Goal: Task Accomplishment & Management: Manage account settings

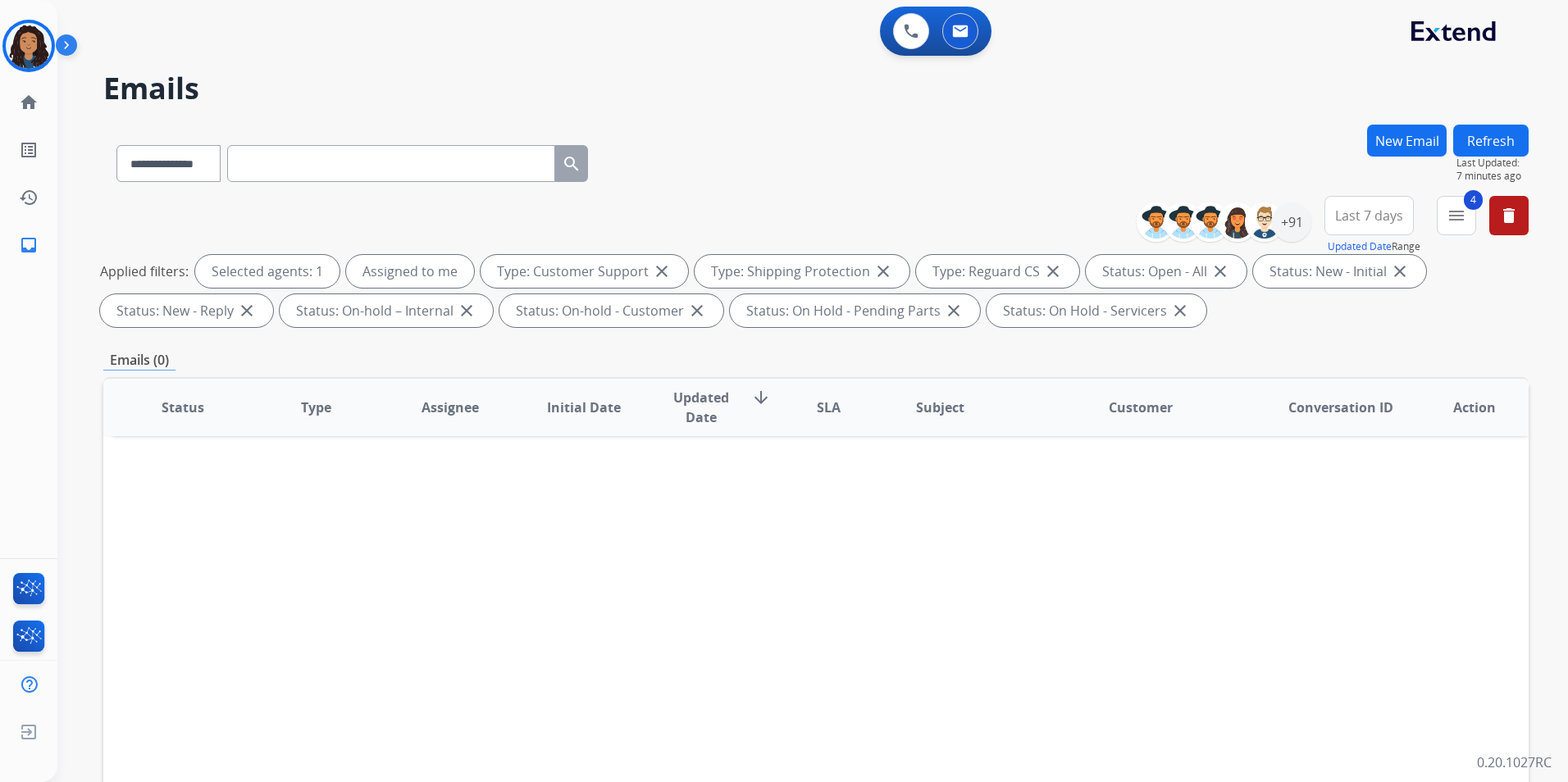
select select "**********"
click at [23, 55] on img at bounding box center [29, 46] width 46 height 46
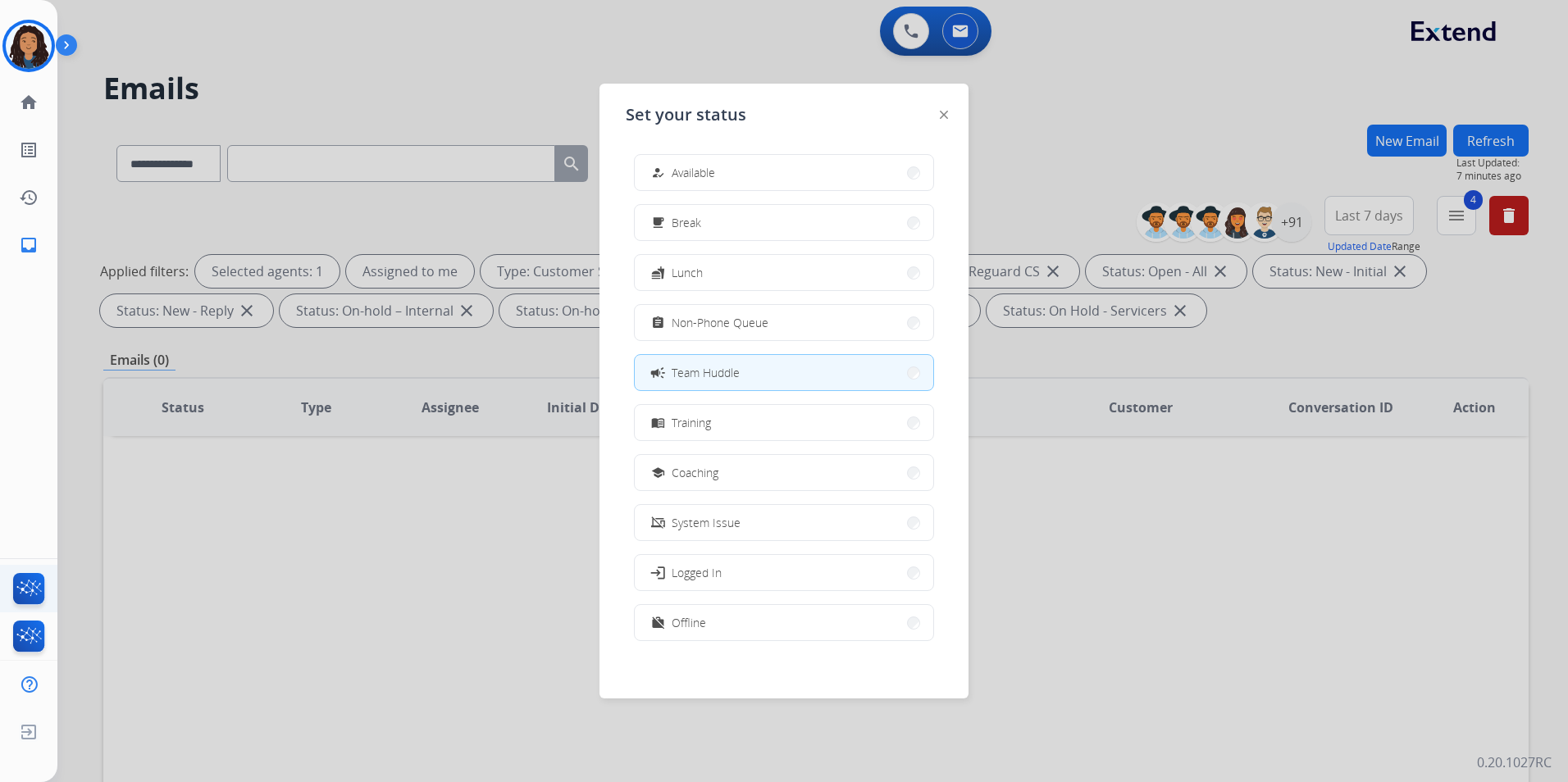
drag, startPoint x: 220, startPoint y: 525, endPoint x: 0, endPoint y: 567, distance: 224.0
click at [212, 524] on div at bounding box center [784, 391] width 1568 height 782
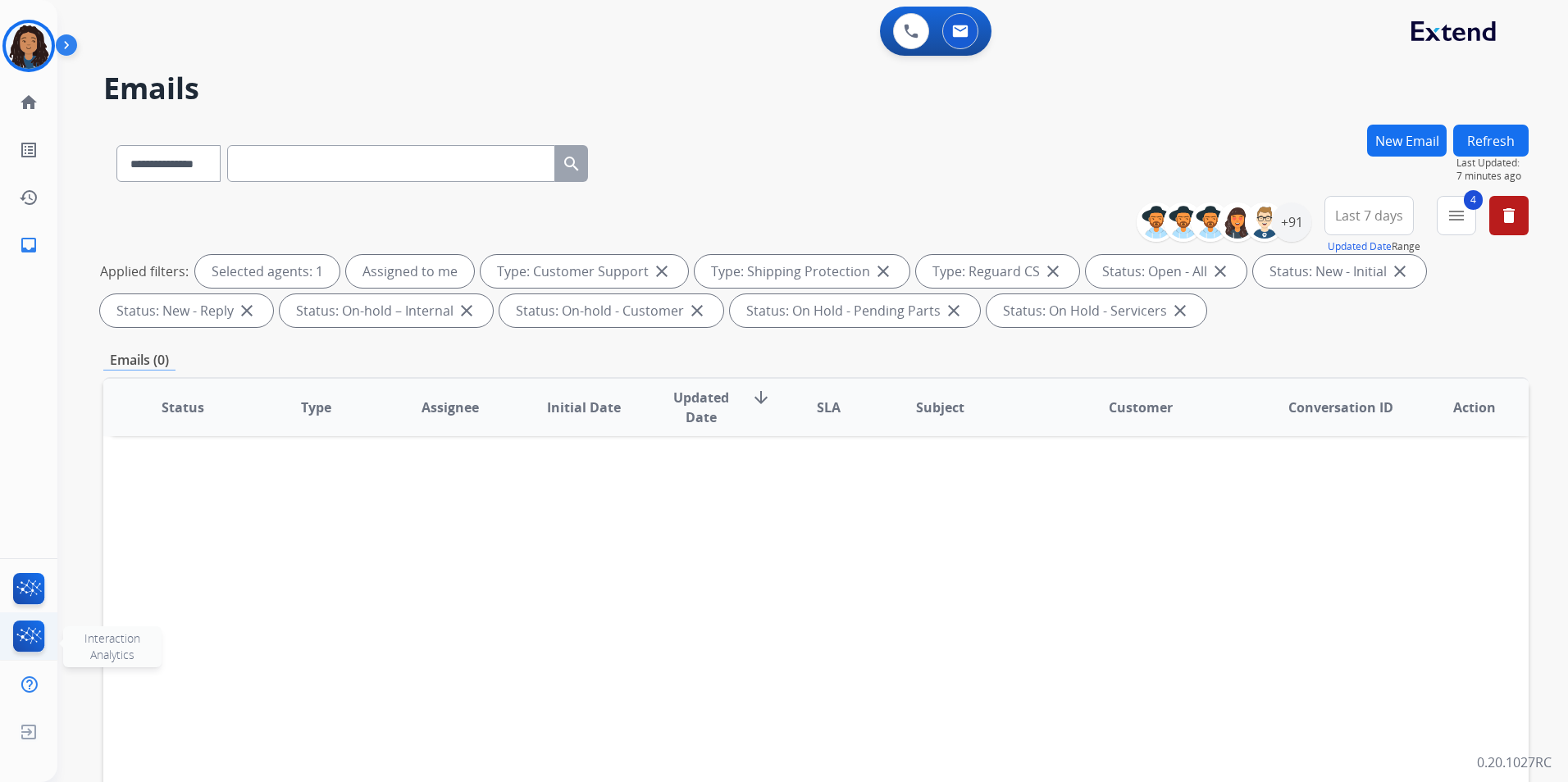
click at [35, 642] on img at bounding box center [29, 640] width 39 height 38
click at [45, 592] on img at bounding box center [29, 592] width 39 height 38
click at [10, 43] on img at bounding box center [29, 46] width 46 height 46
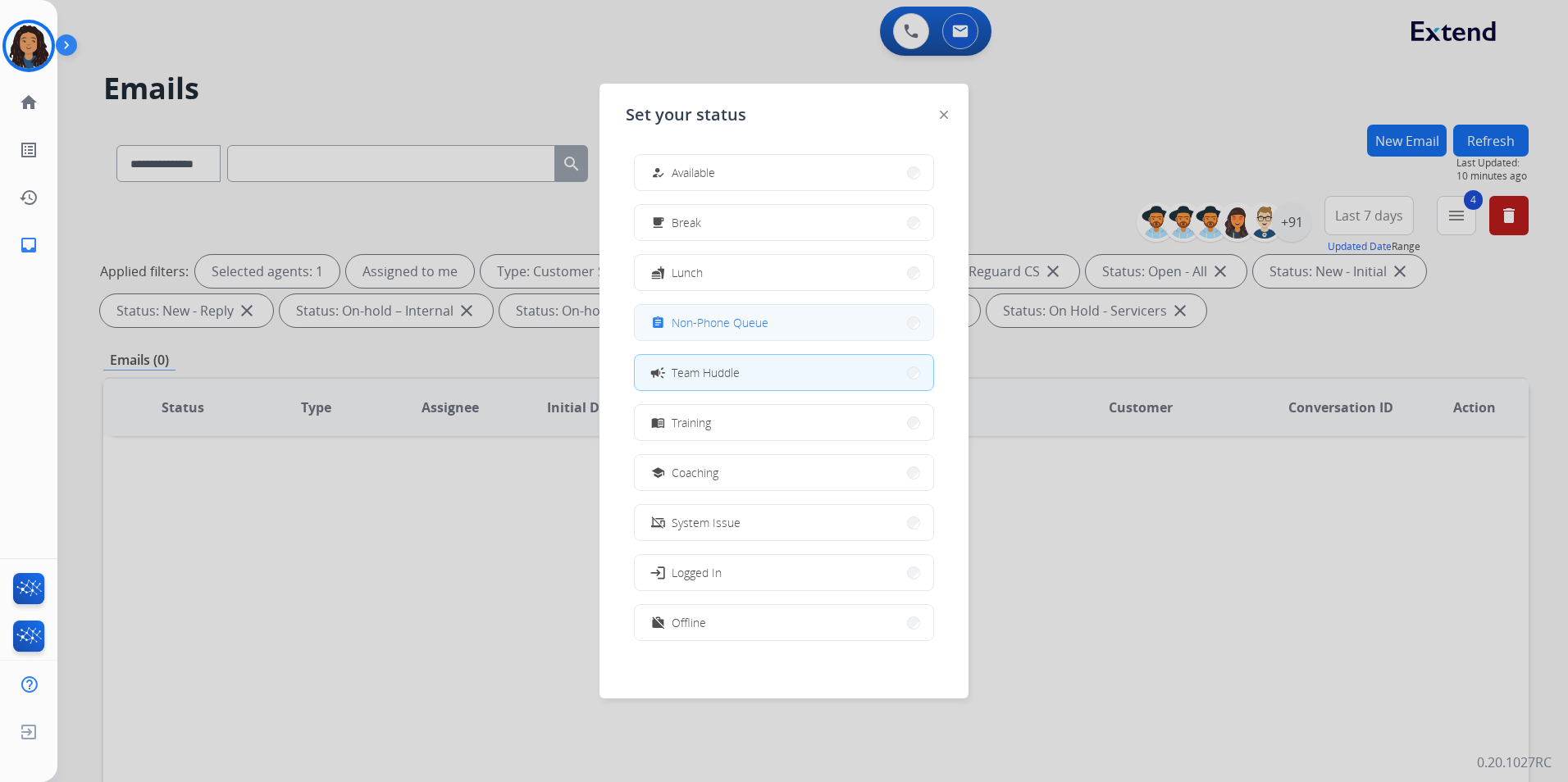
click at [844, 332] on button "assignment Non-Phone Queue" at bounding box center [784, 323] width 299 height 35
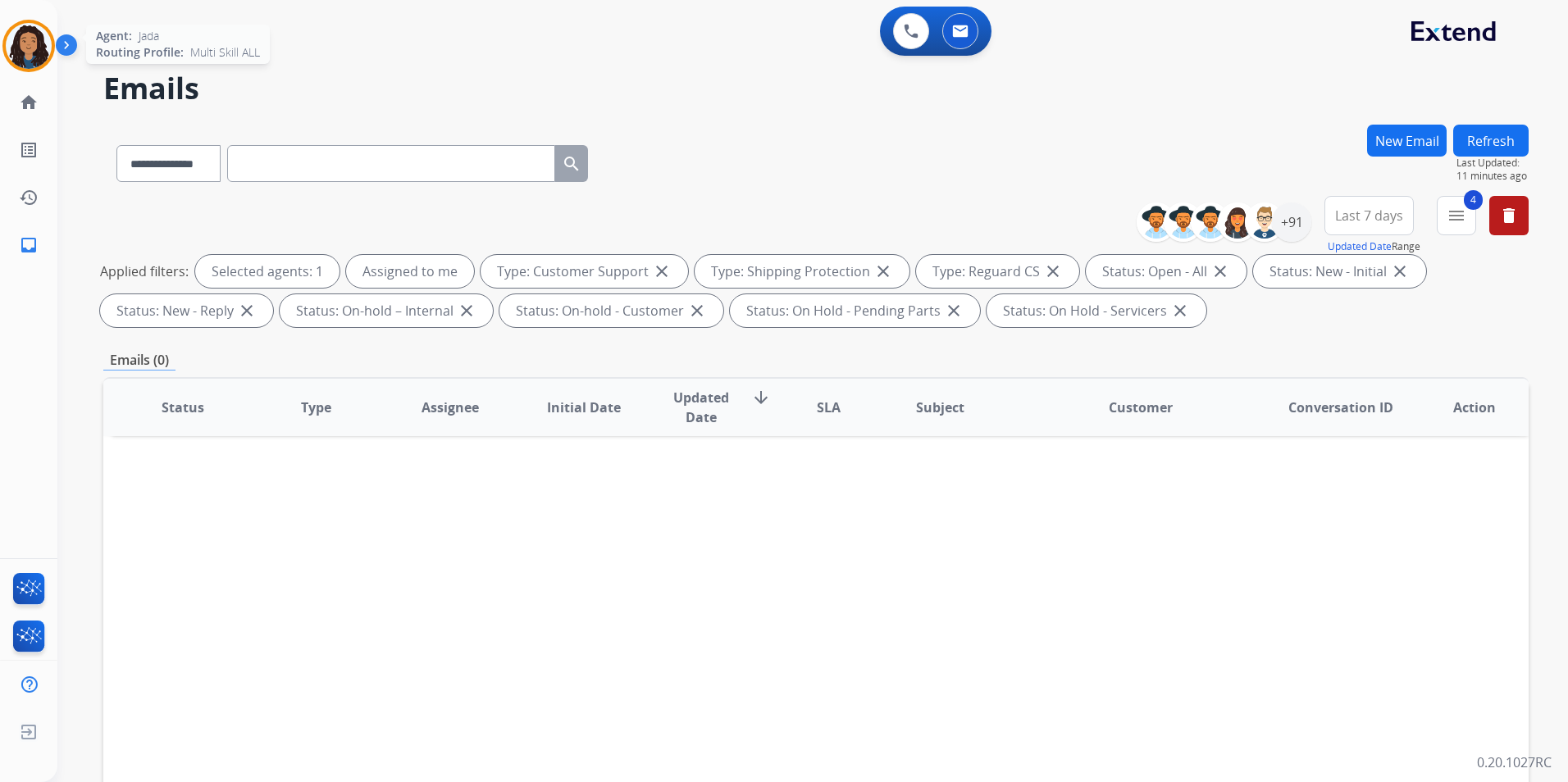
click at [40, 28] on img at bounding box center [29, 46] width 46 height 46
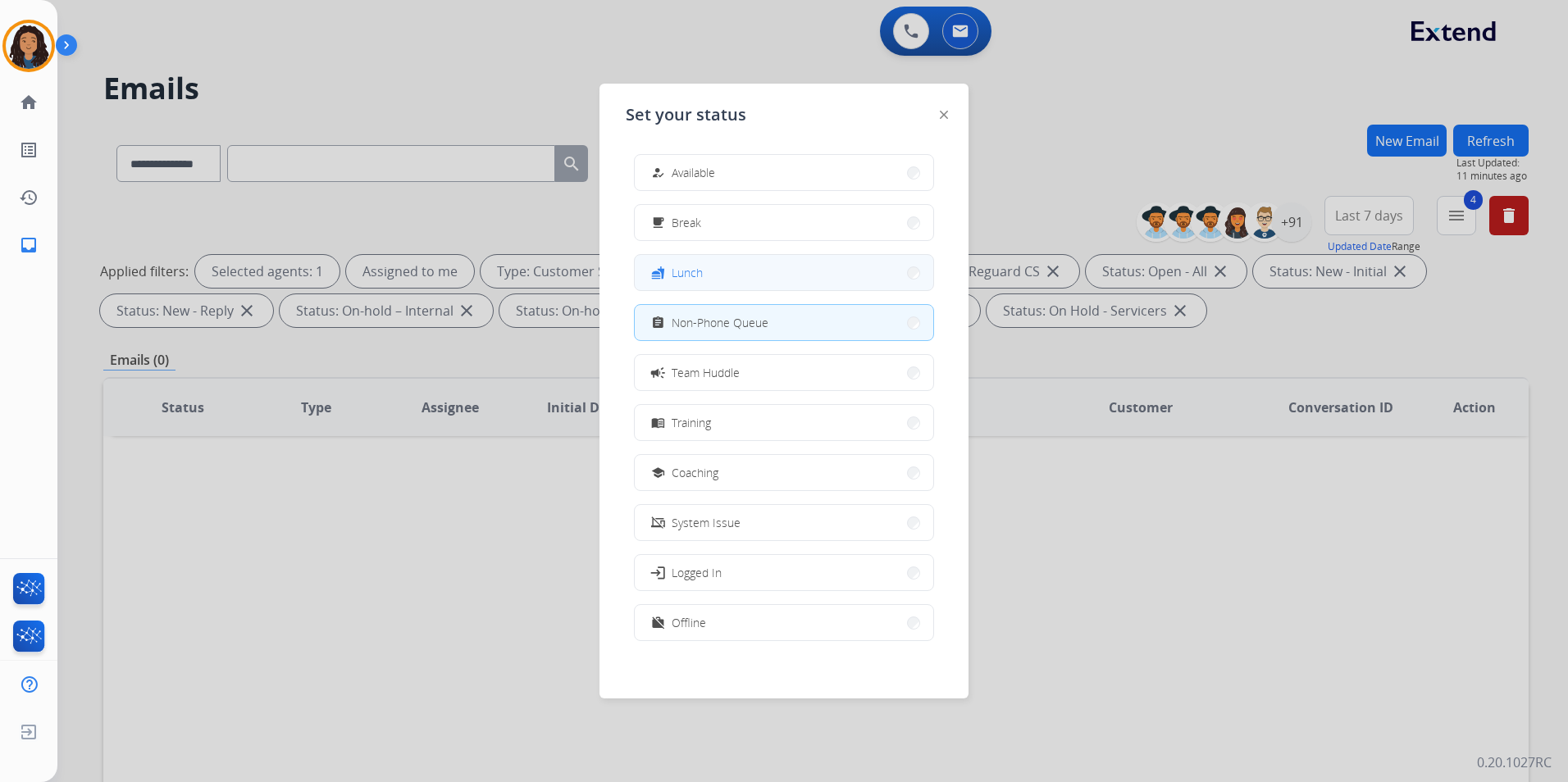
click at [705, 262] on button "fastfood Lunch" at bounding box center [784, 272] width 299 height 35
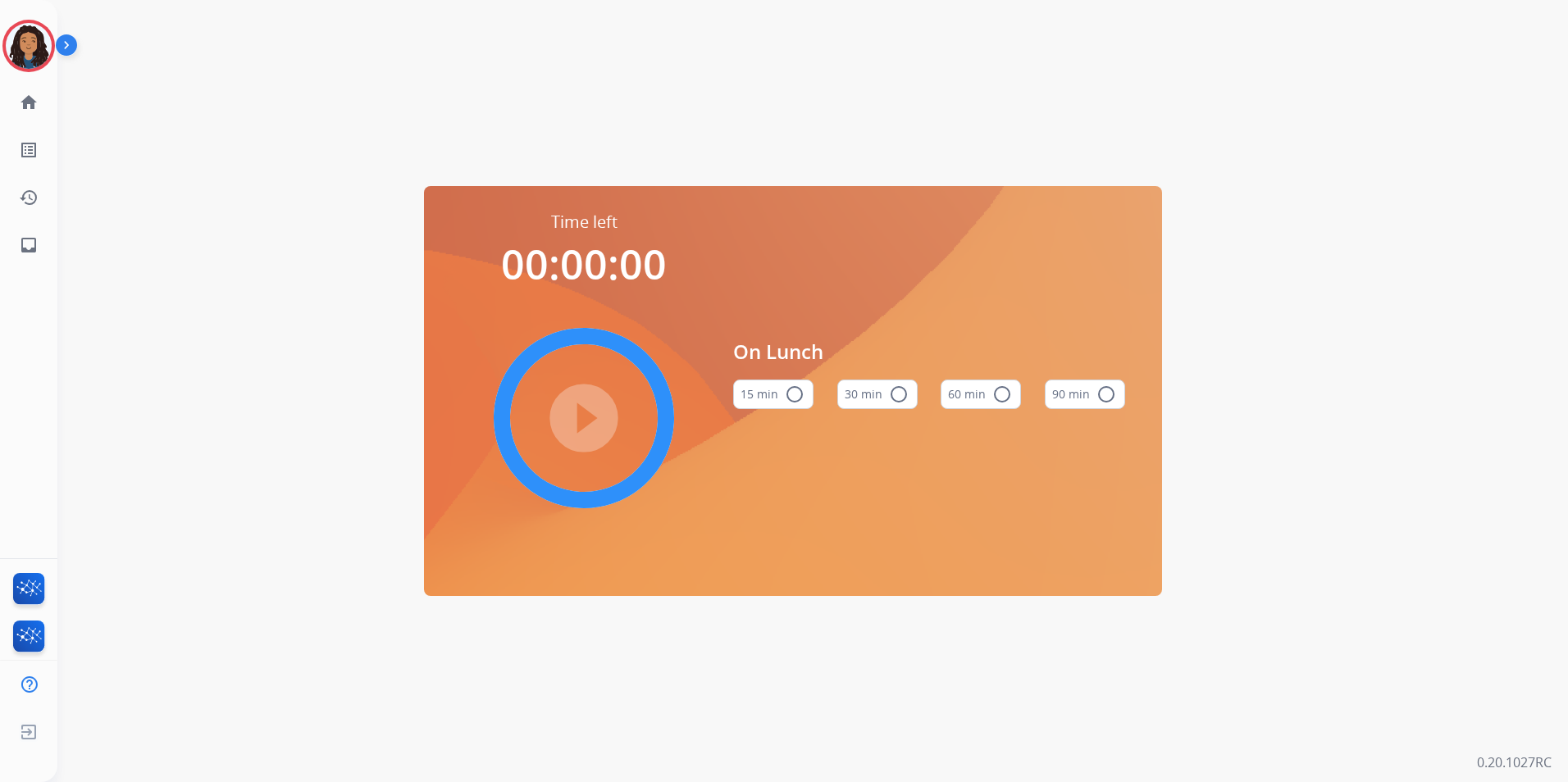
click at [974, 388] on button "60 min radio_button_unchecked" at bounding box center [980, 394] width 80 height 30
click at [584, 408] on mat-icon "play_circle_filled" at bounding box center [584, 418] width 20 height 20
